Goal: Communication & Community: Answer question/provide support

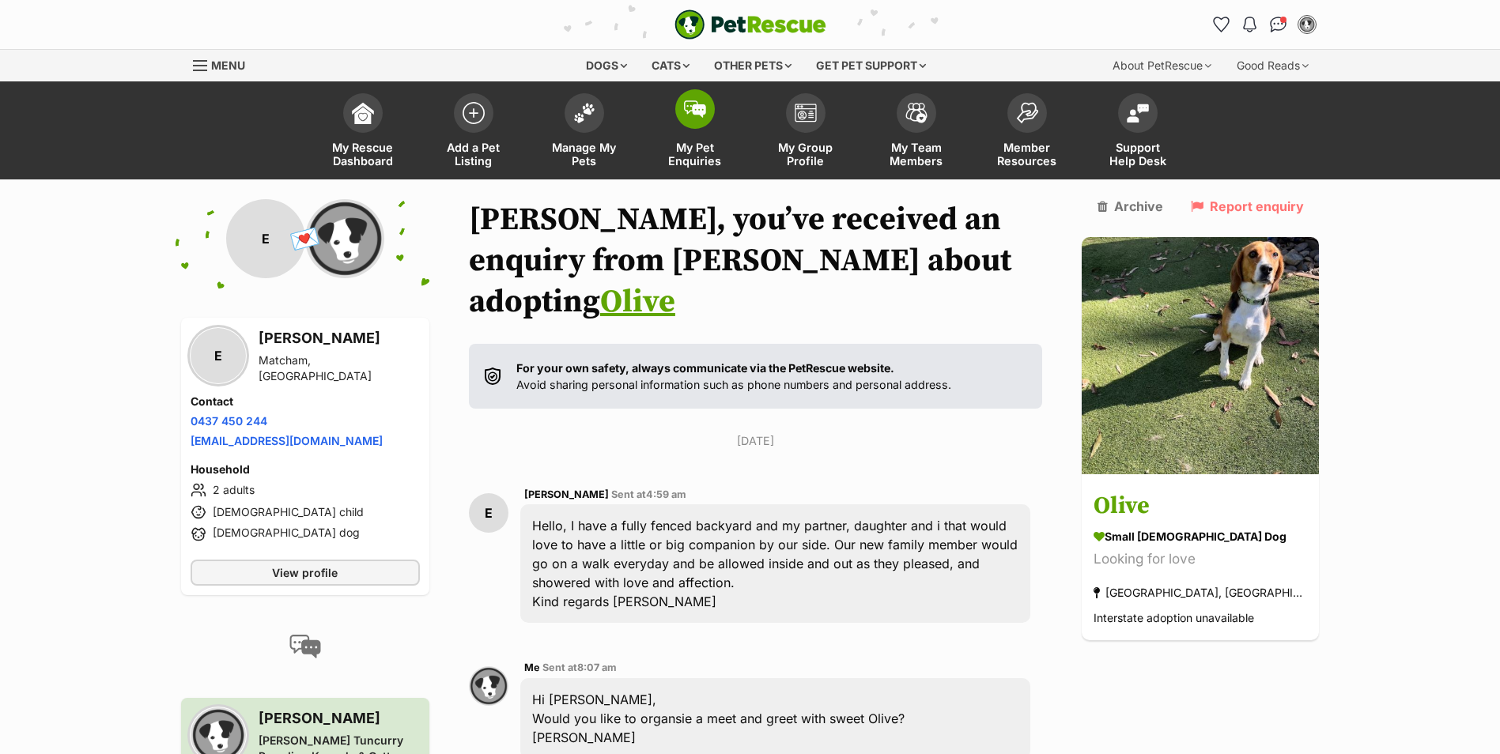
click at [698, 107] on img at bounding box center [695, 108] width 22 height 17
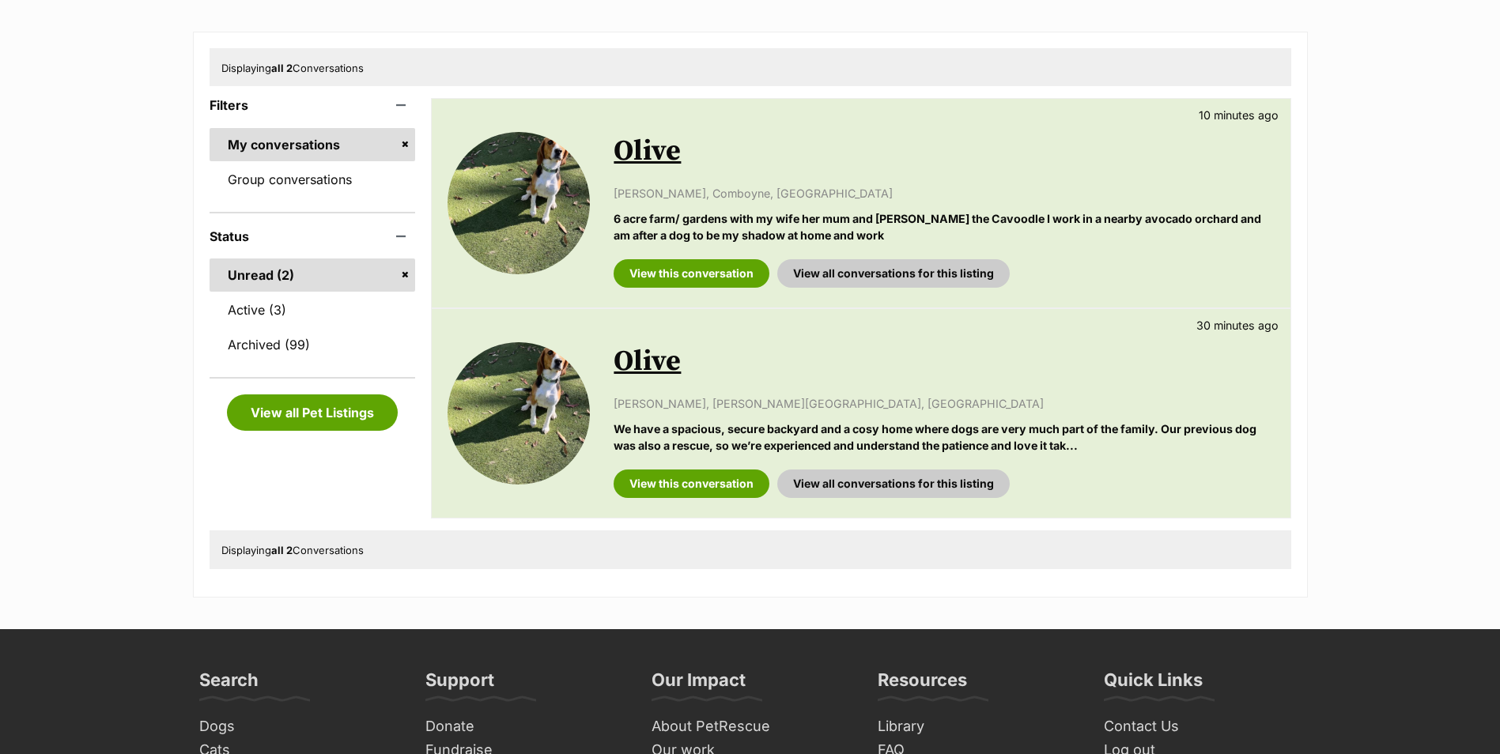
click at [669, 361] on link "Olive" at bounding box center [646, 362] width 67 height 36
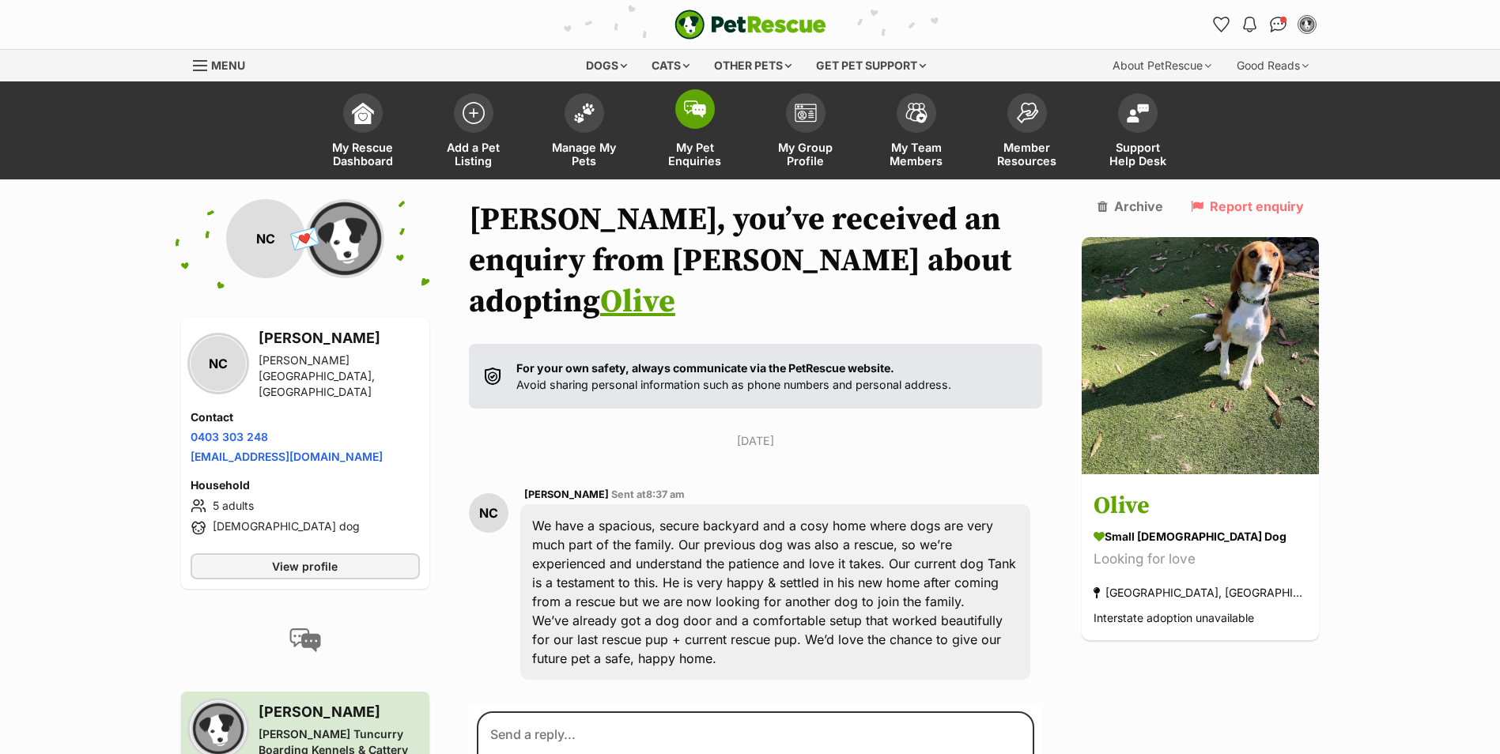
click at [670, 106] on link "My Pet Enquiries" at bounding box center [695, 132] width 111 height 94
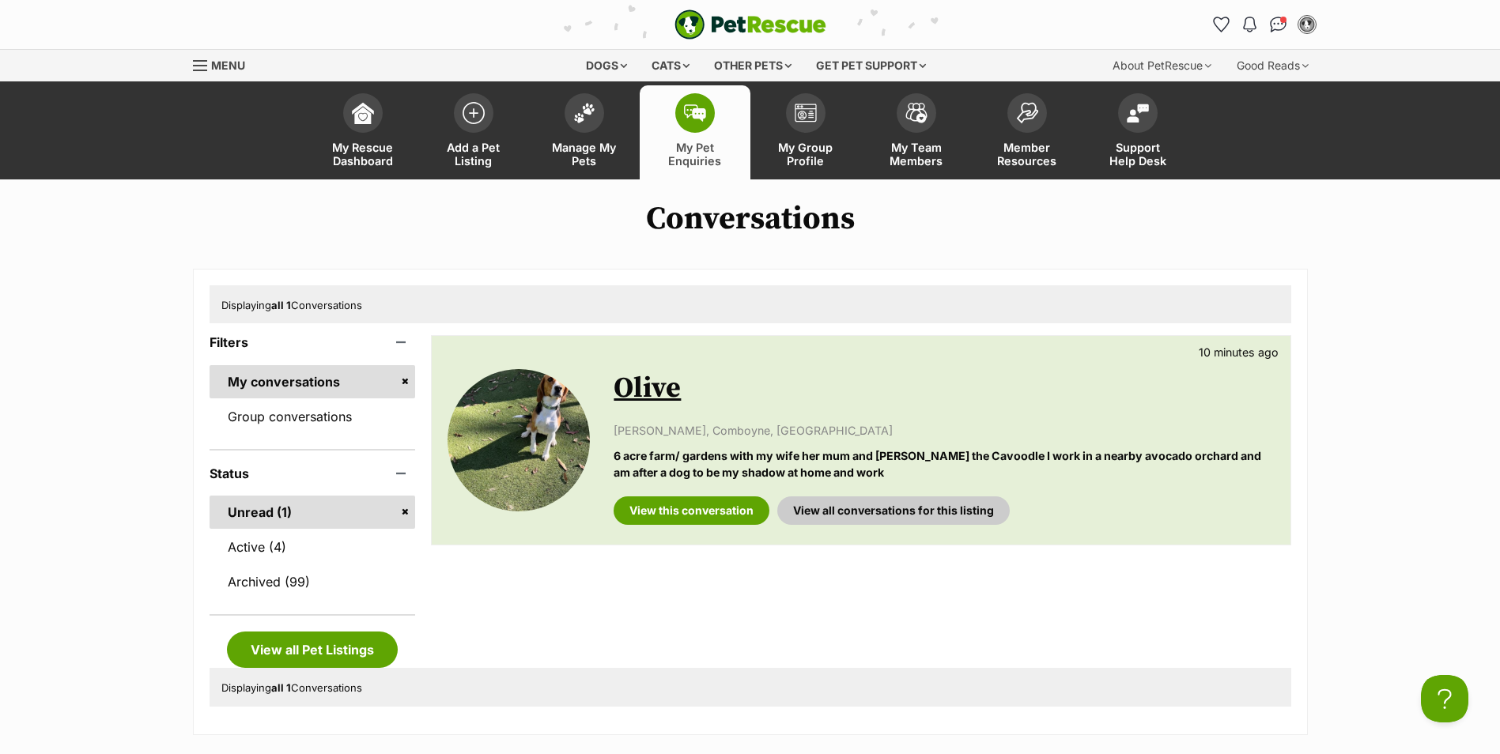
click at [626, 395] on link "Olive" at bounding box center [646, 389] width 67 height 36
